Goal: Task Accomplishment & Management: Use online tool/utility

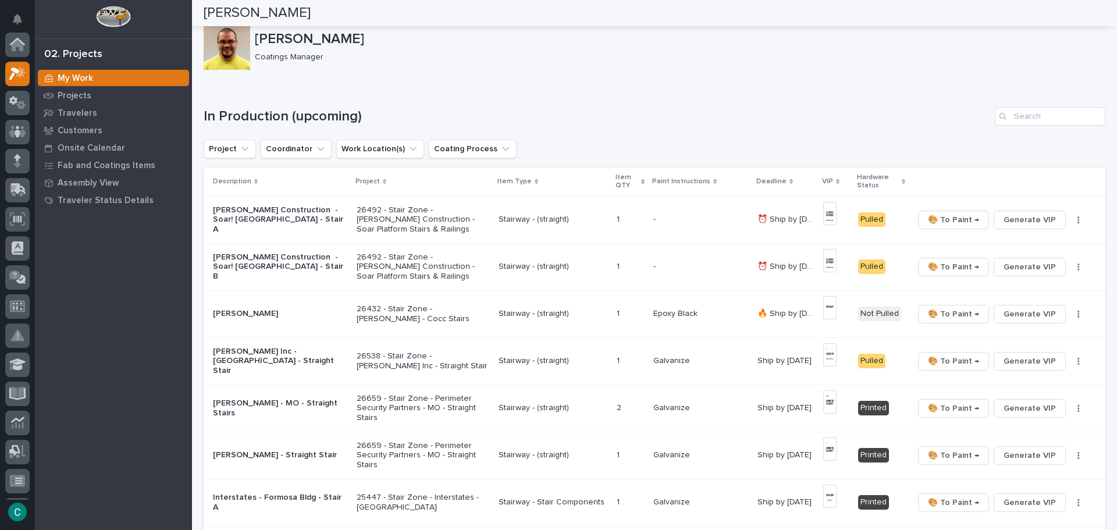
scroll to position [29, 0]
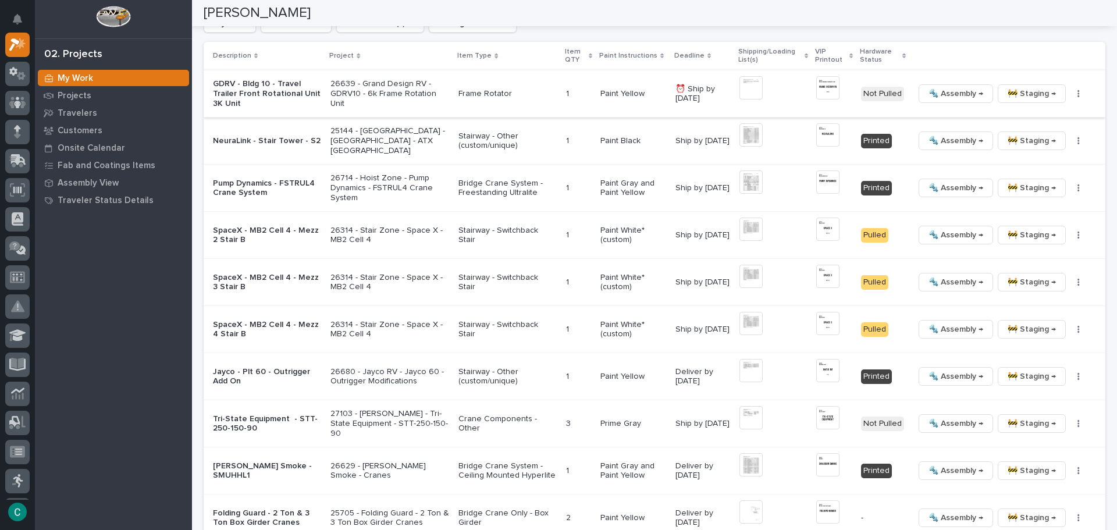
click at [956, 100] on span "🔩 Assembly →" at bounding box center [956, 94] width 55 height 14
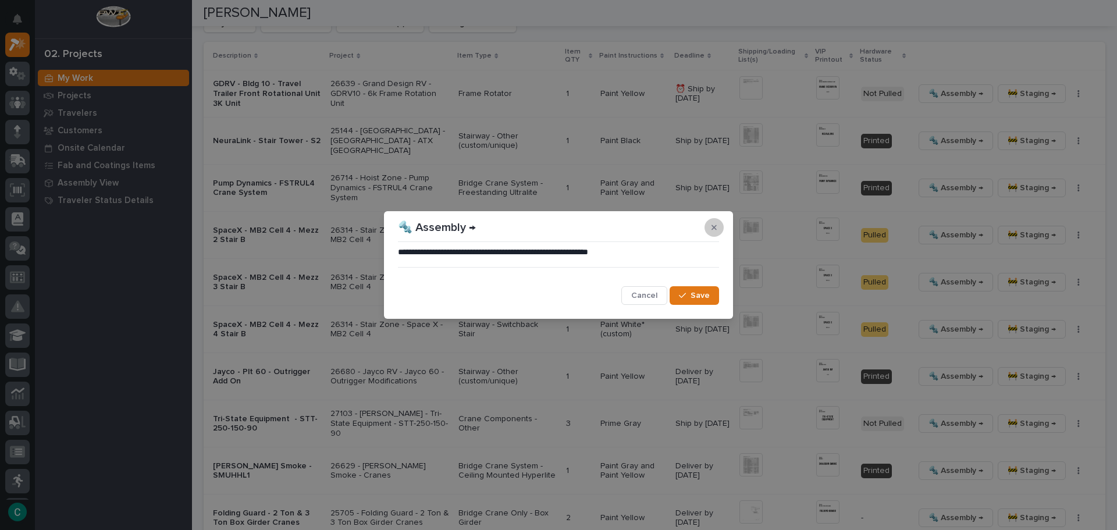
click at [715, 231] on icon "button" at bounding box center [714, 227] width 5 height 8
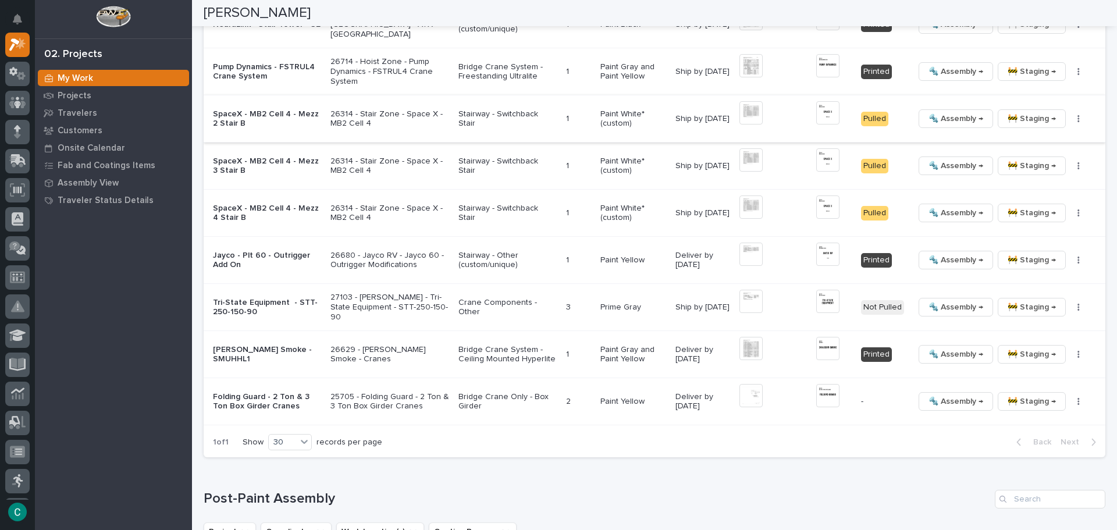
scroll to position [1280, 0]
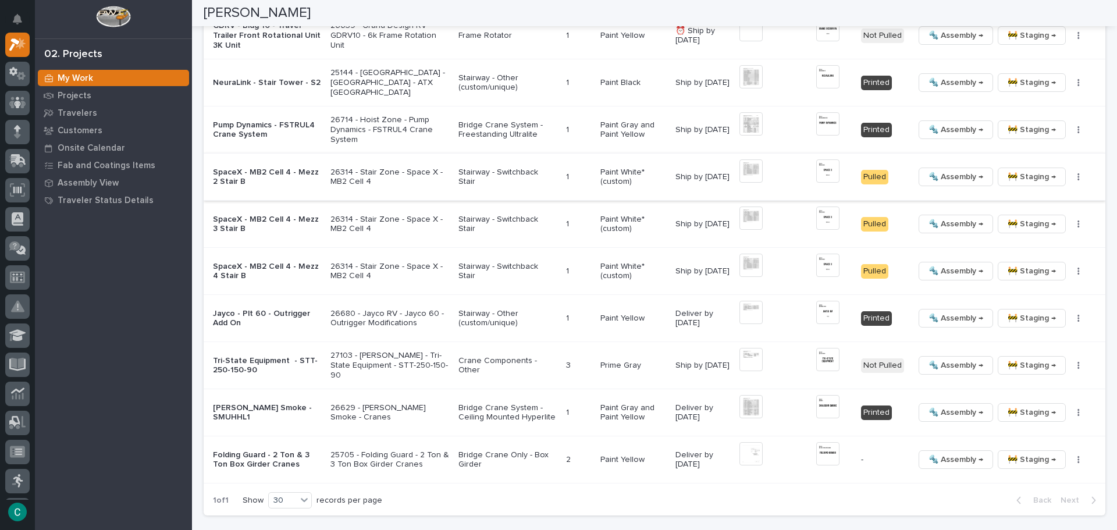
click at [740, 171] on img at bounding box center [751, 170] width 23 height 23
click at [740, 168] on img at bounding box center [751, 170] width 23 height 23
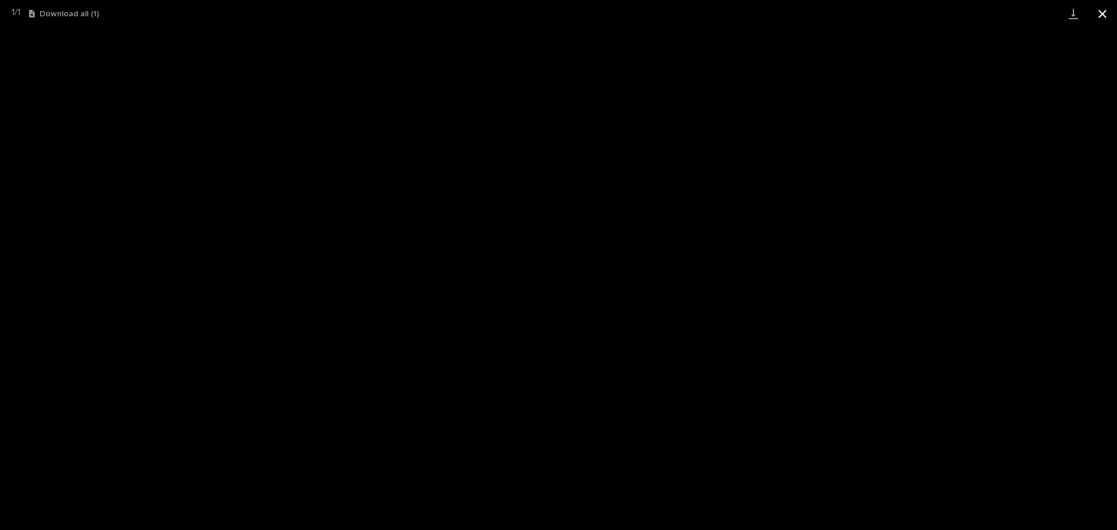
click at [1105, 10] on button "Close gallery" at bounding box center [1102, 13] width 29 height 27
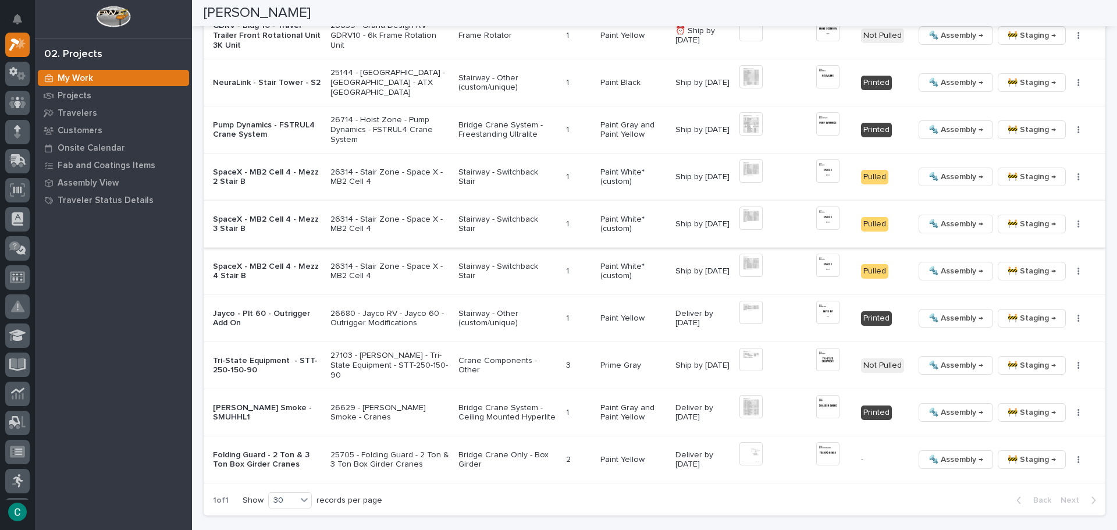
click at [750, 219] on img at bounding box center [751, 218] width 23 height 23
click at [752, 218] on img at bounding box center [751, 218] width 23 height 23
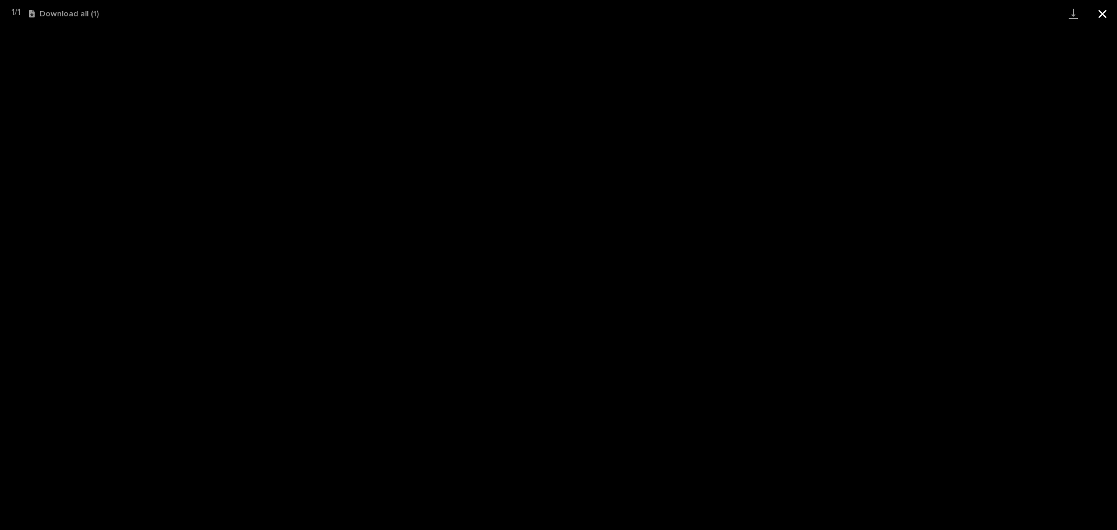
click at [1103, 15] on button "Close gallery" at bounding box center [1102, 13] width 29 height 27
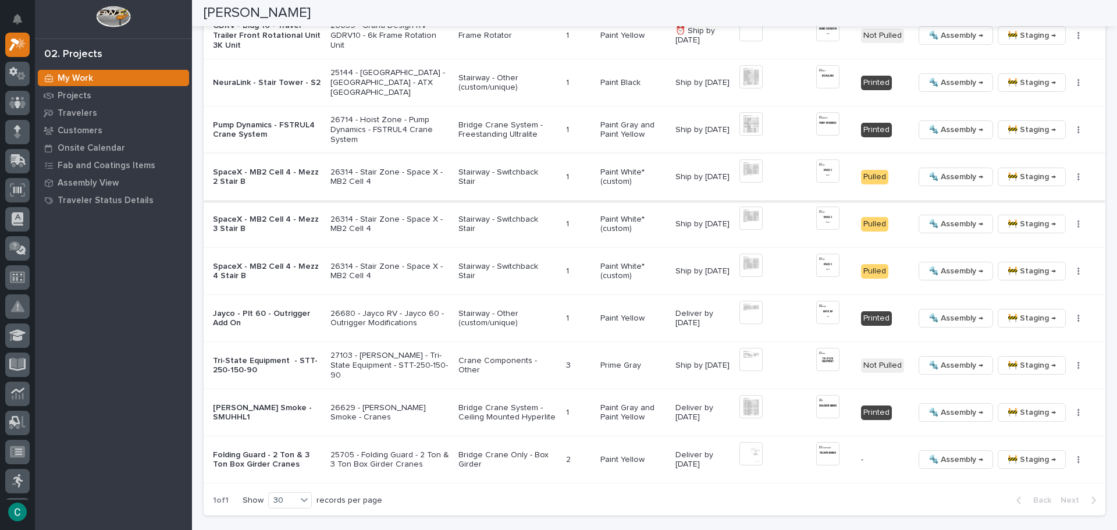
click at [1014, 181] on span "🚧 Staging →" at bounding box center [1032, 177] width 48 height 14
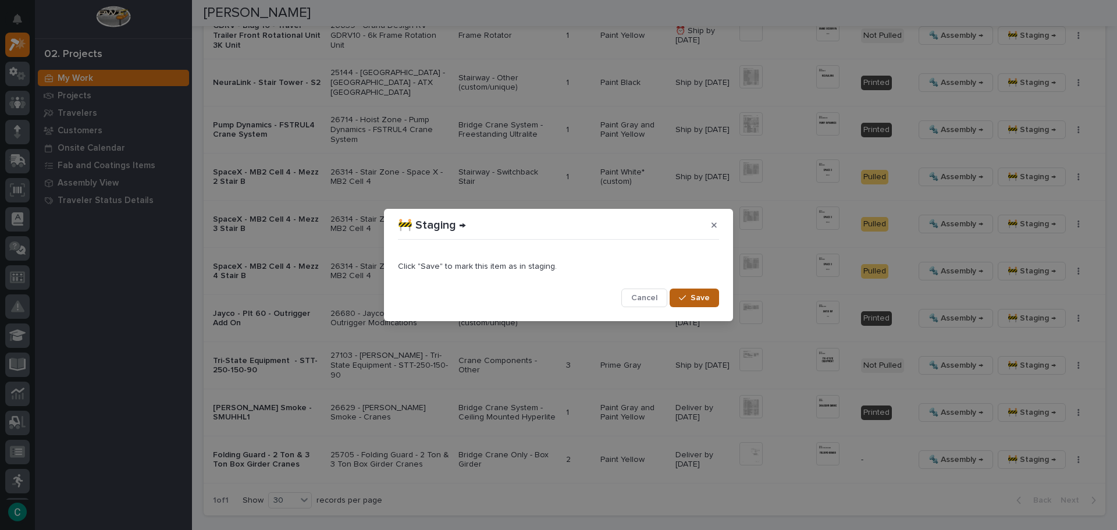
click at [705, 297] on span "Save" at bounding box center [700, 298] width 19 height 10
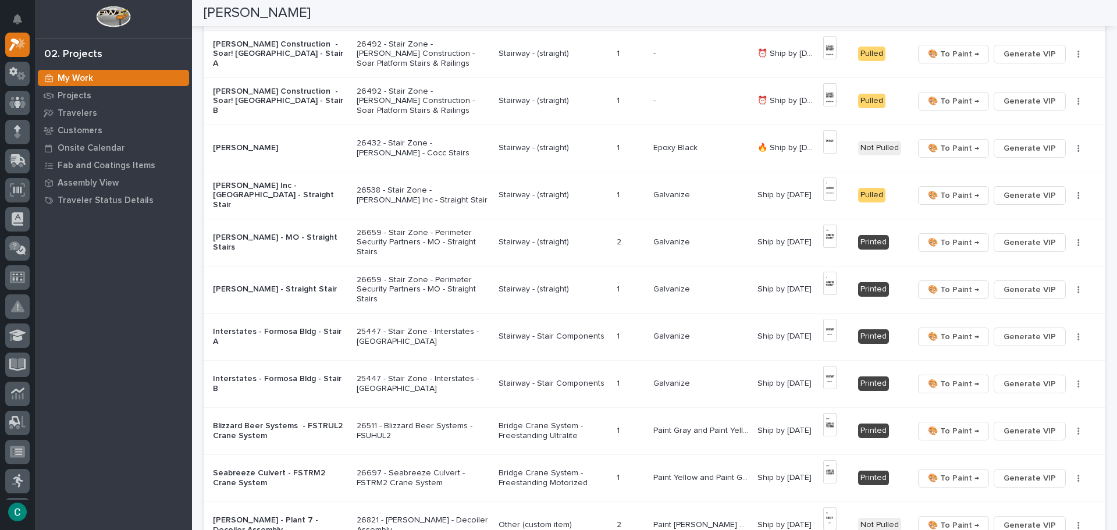
scroll to position [58, 0]
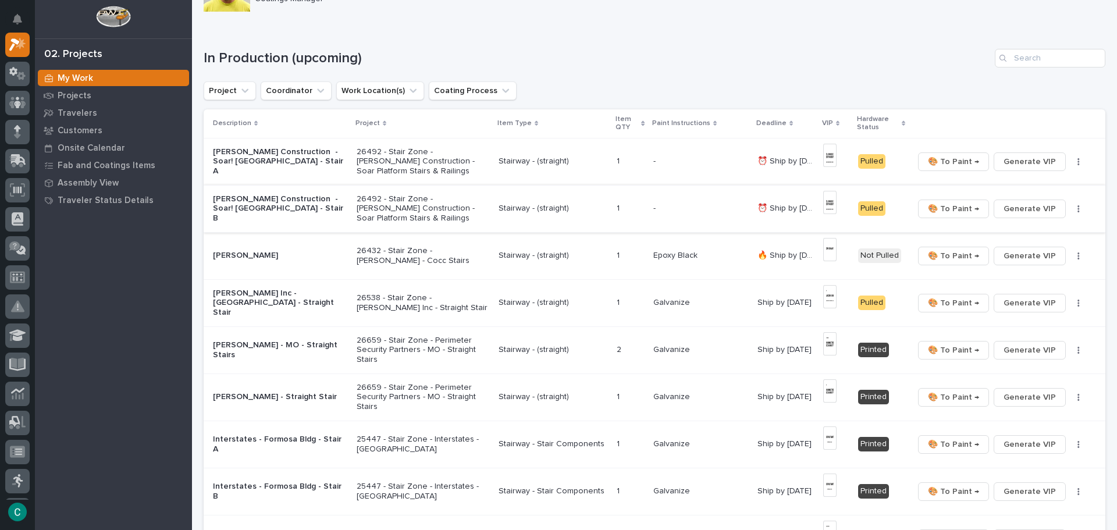
click at [823, 205] on img at bounding box center [829, 202] width 13 height 23
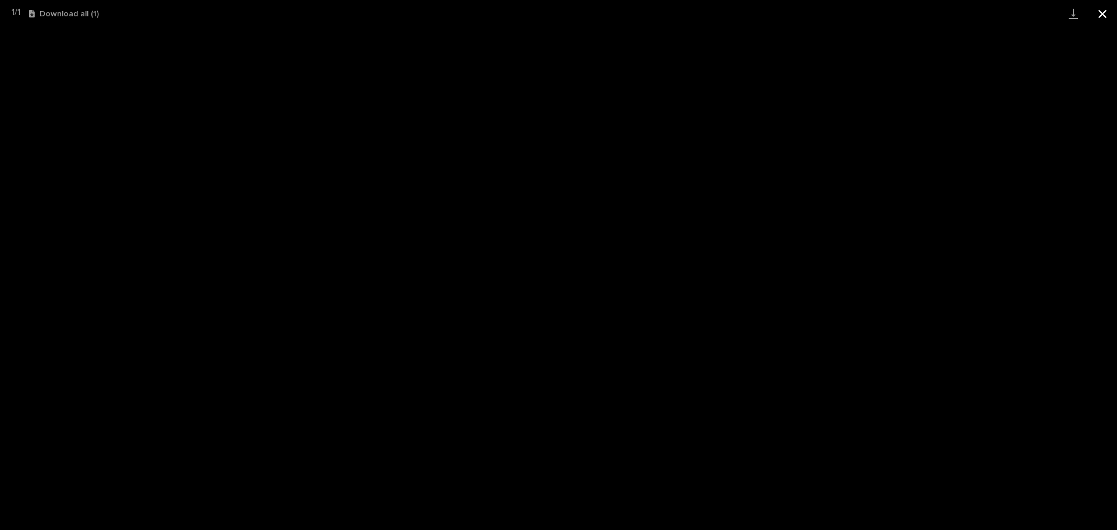
click at [1110, 15] on button "Close gallery" at bounding box center [1102, 13] width 29 height 27
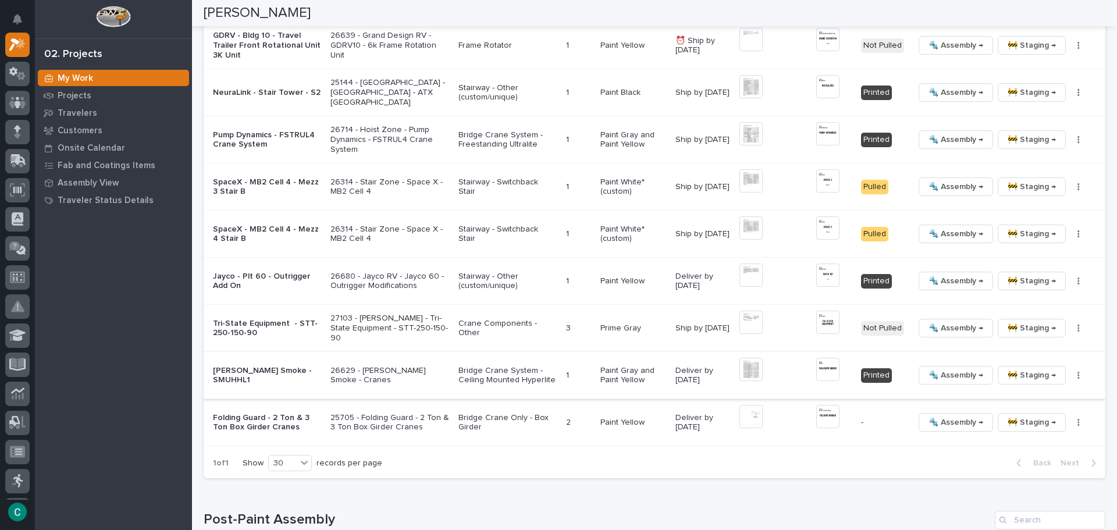
scroll to position [1280, 0]
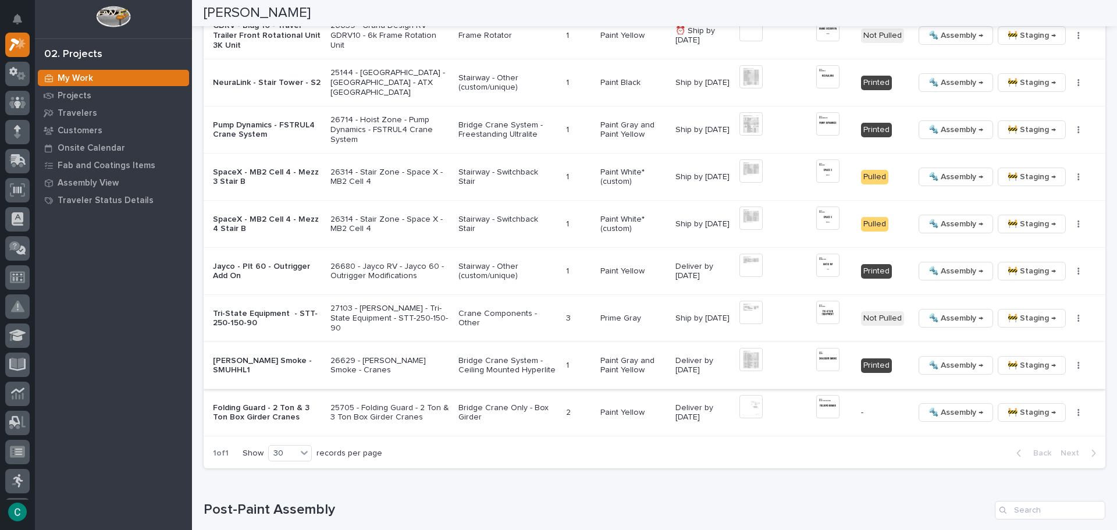
click at [745, 361] on img at bounding box center [751, 359] width 23 height 23
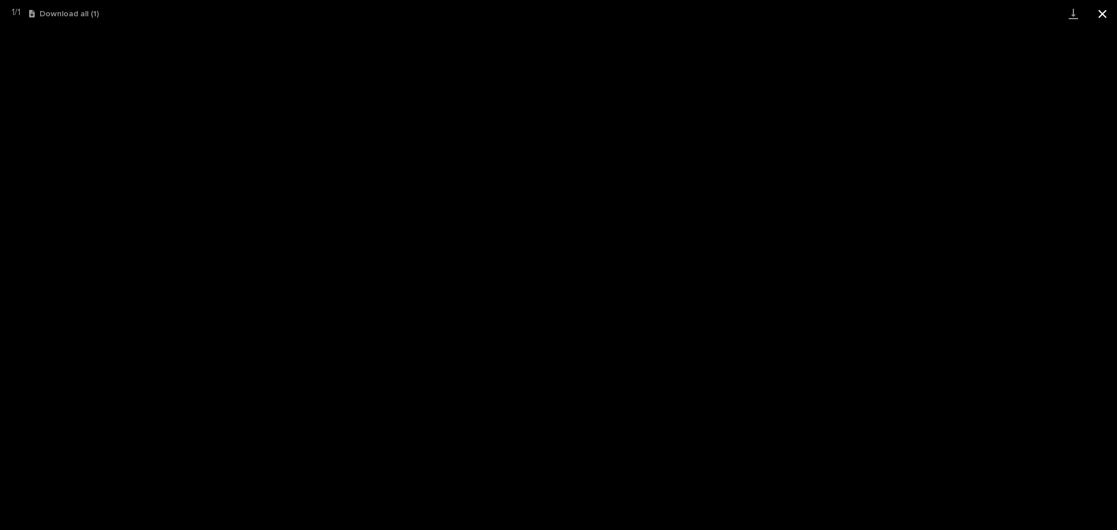
click at [1096, 19] on button "Close gallery" at bounding box center [1102, 13] width 29 height 27
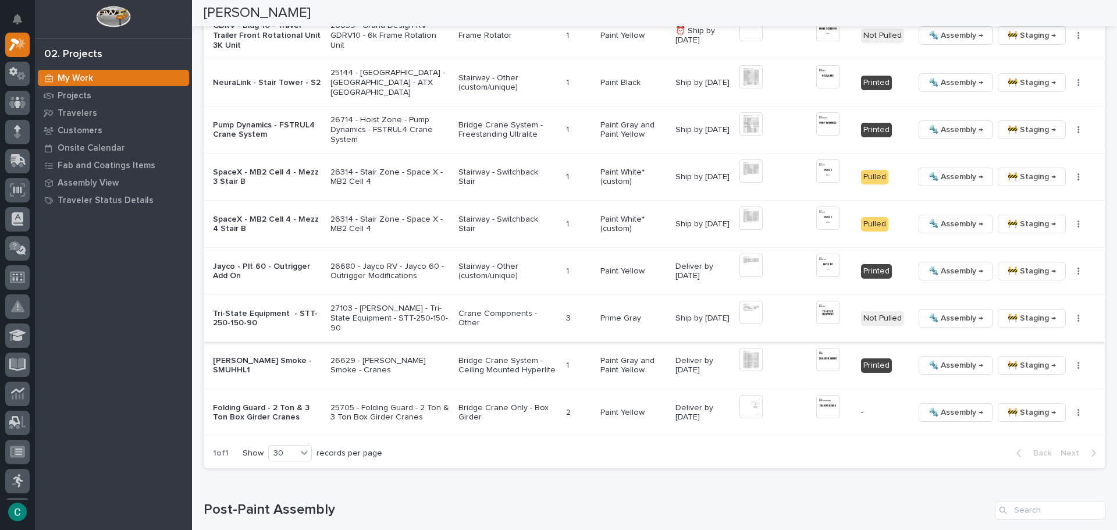
click at [752, 309] on img at bounding box center [751, 312] width 23 height 23
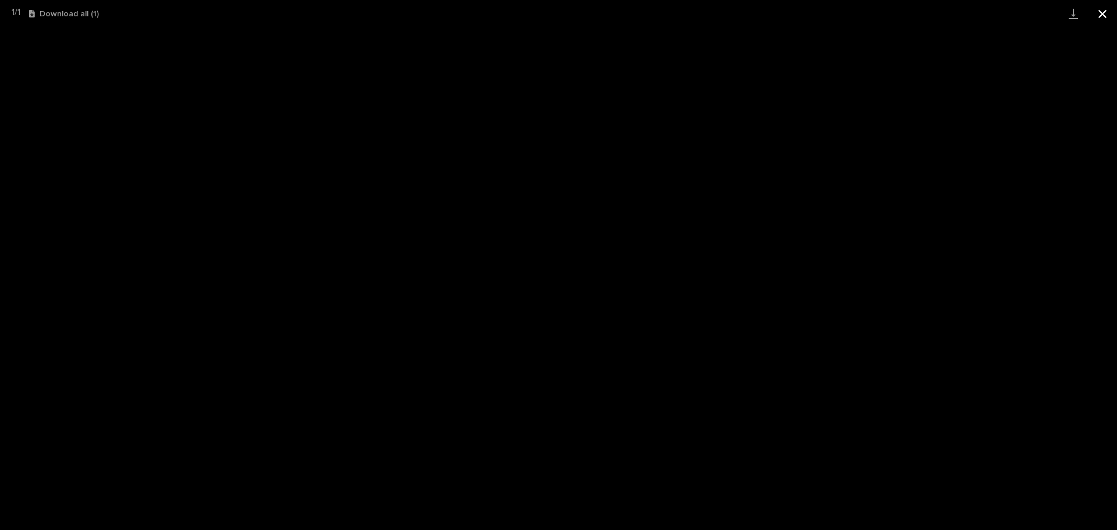
click at [1107, 13] on button "Close gallery" at bounding box center [1102, 13] width 29 height 27
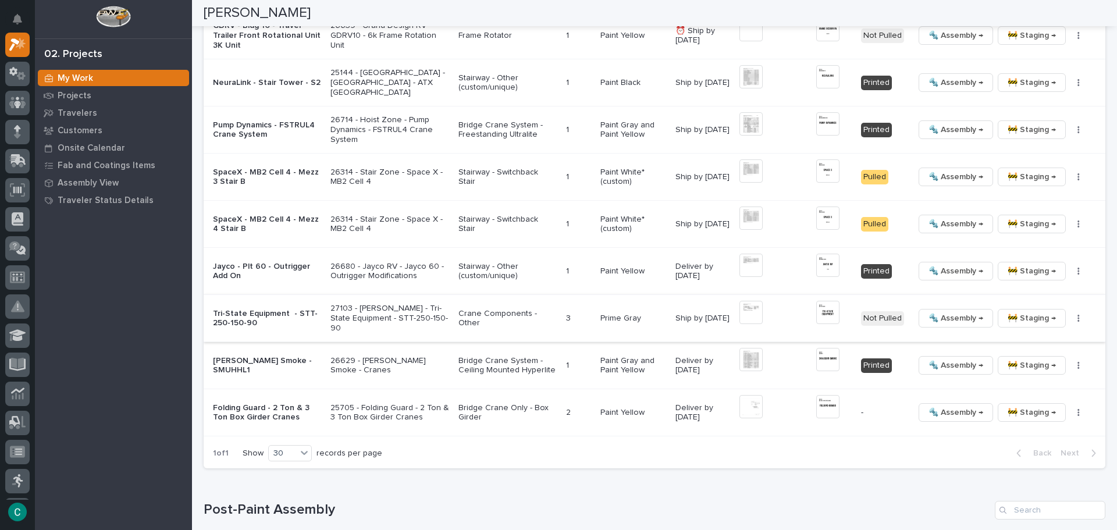
click at [740, 309] on img at bounding box center [751, 312] width 23 height 23
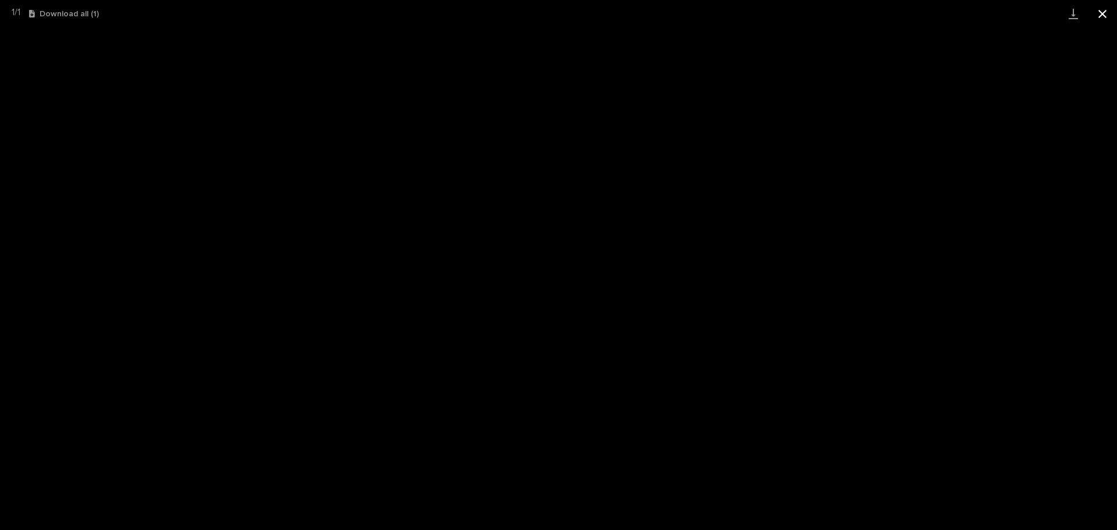
click at [1109, 15] on button "Close gallery" at bounding box center [1102, 13] width 29 height 27
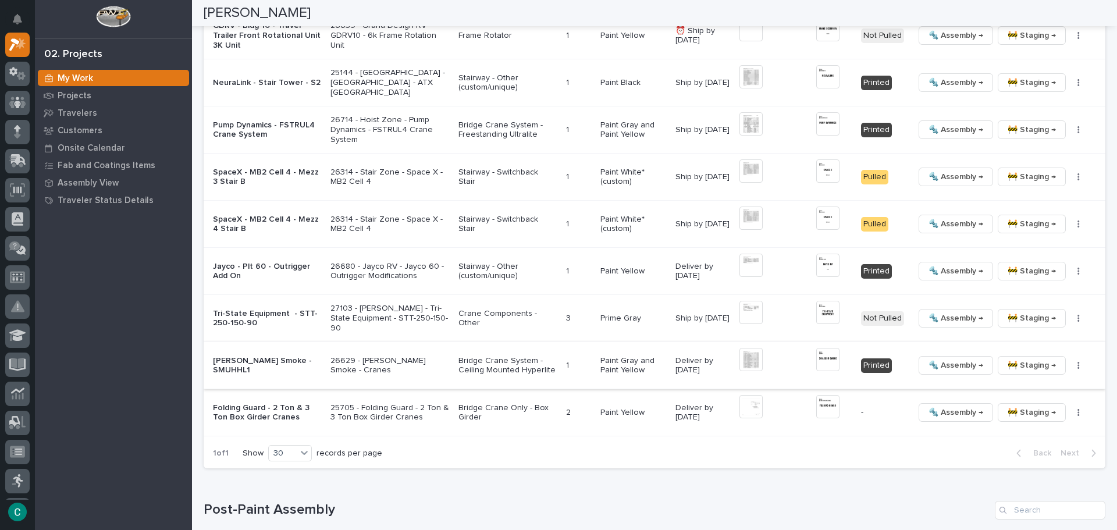
click at [960, 367] on span "🔩 Assembly →" at bounding box center [956, 365] width 55 height 14
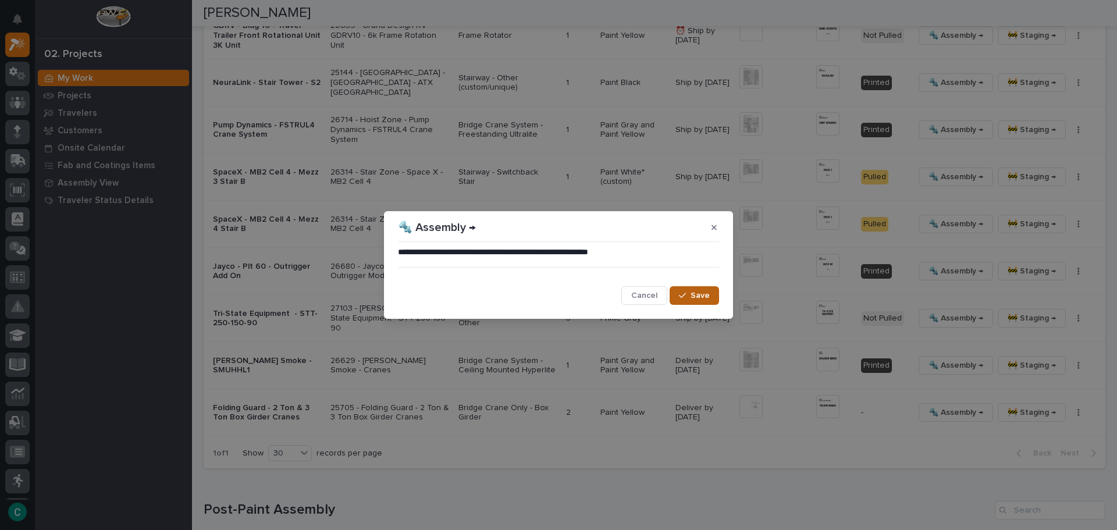
click at [694, 292] on span "Save" at bounding box center [700, 295] width 19 height 10
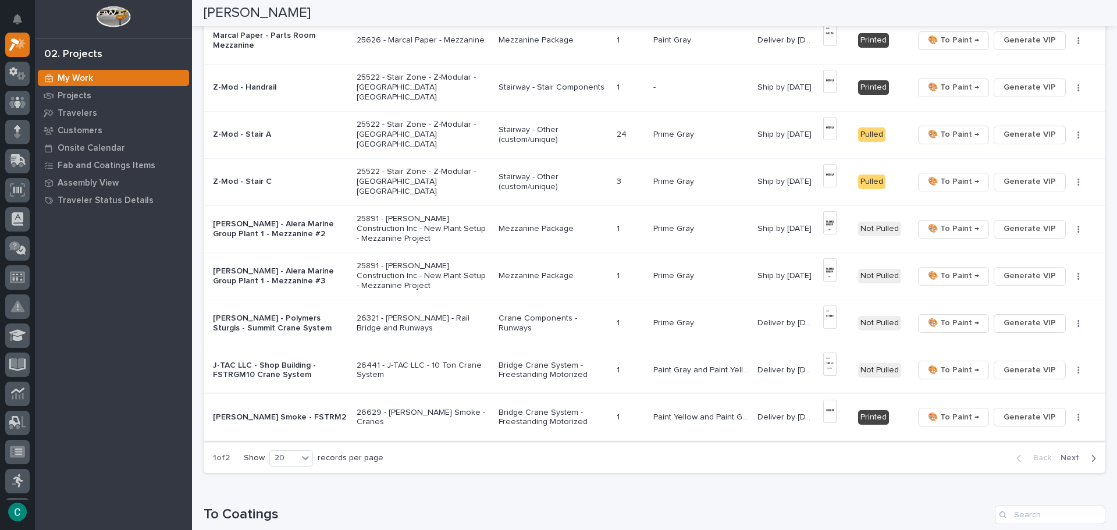
scroll to position [815, 0]
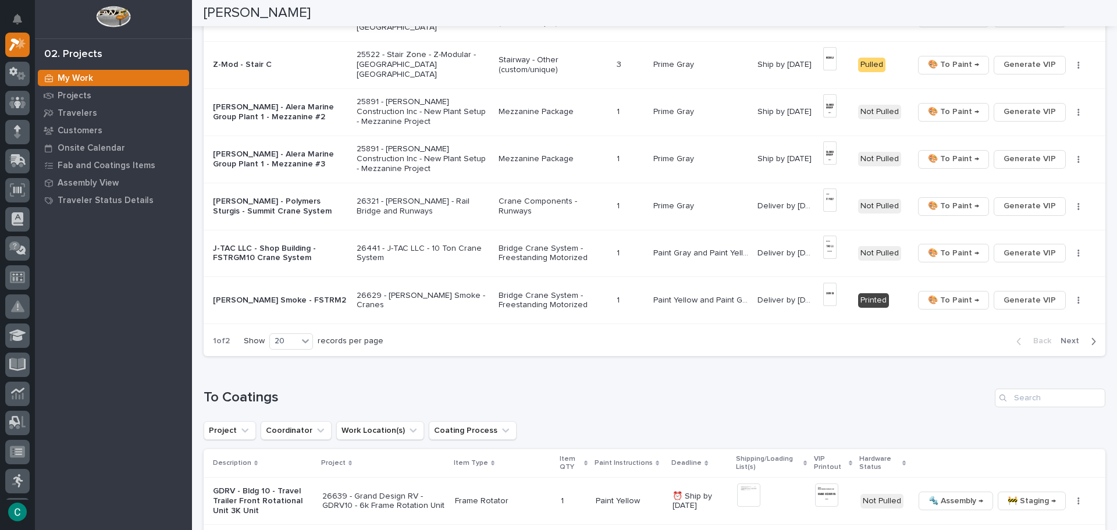
click at [1072, 342] on span "Next" at bounding box center [1074, 341] width 26 height 10
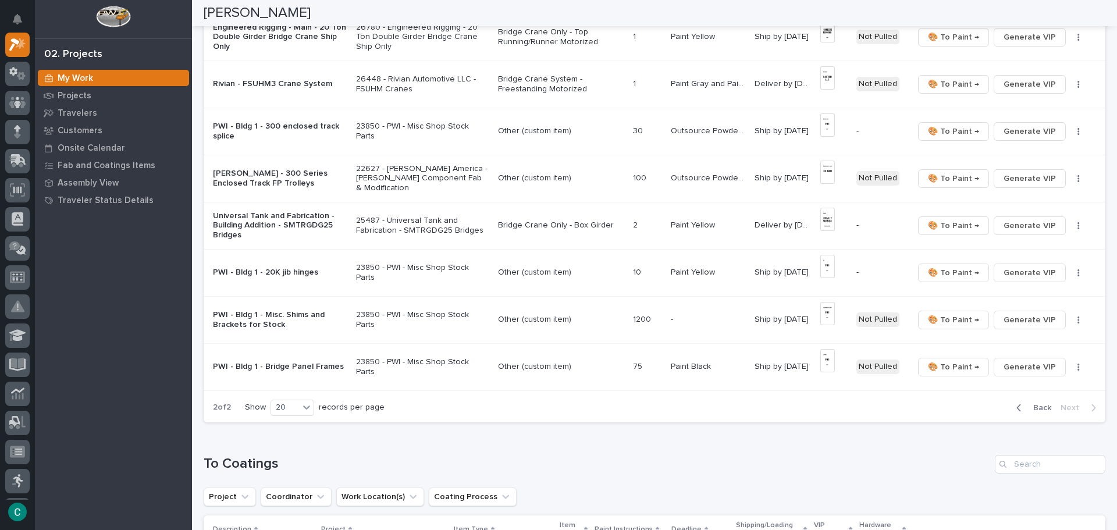
scroll to position [241, 0]
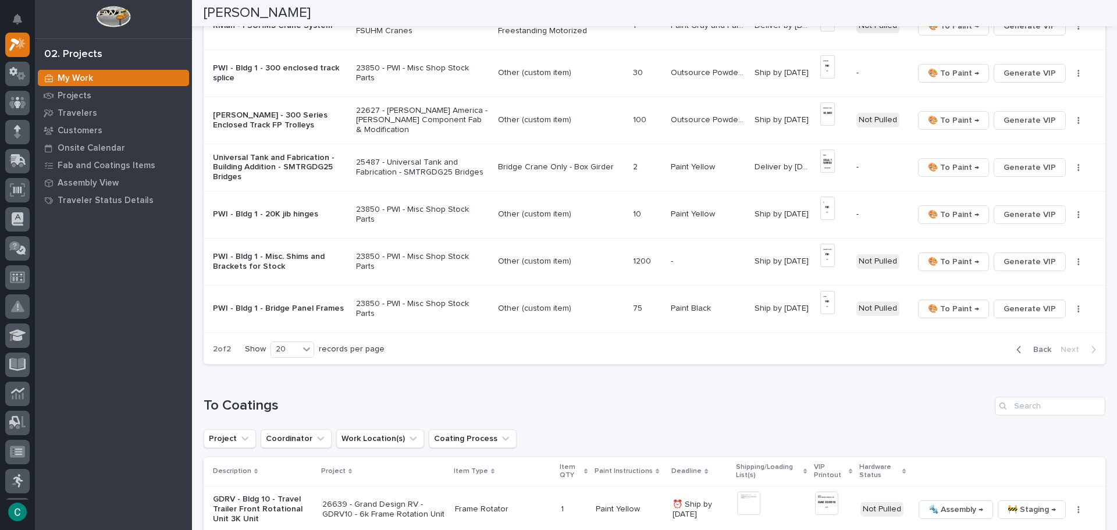
click at [1034, 347] on span "Back" at bounding box center [1039, 350] width 25 height 10
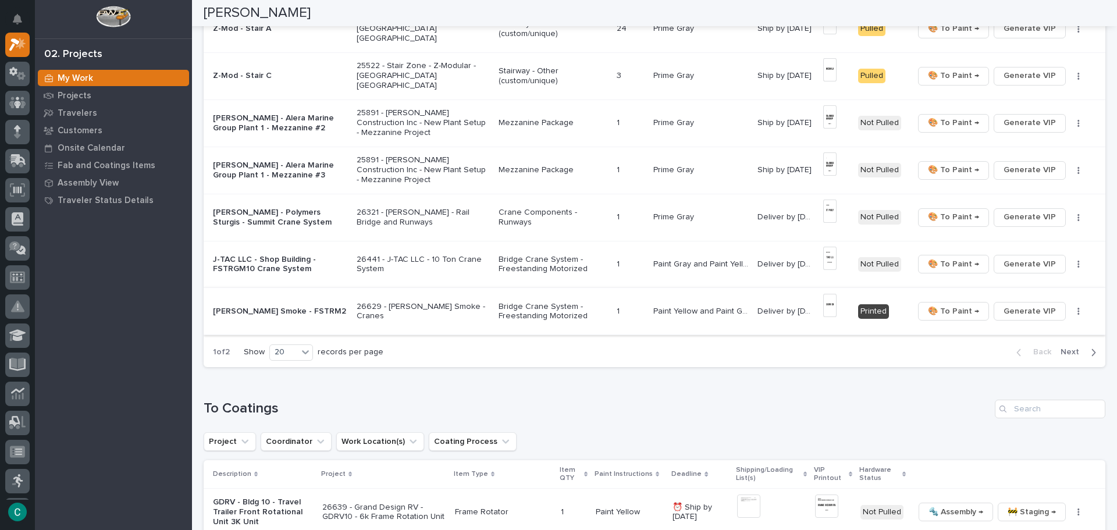
scroll to position [823, 0]
